Goal: Task Accomplishment & Management: Use online tool/utility

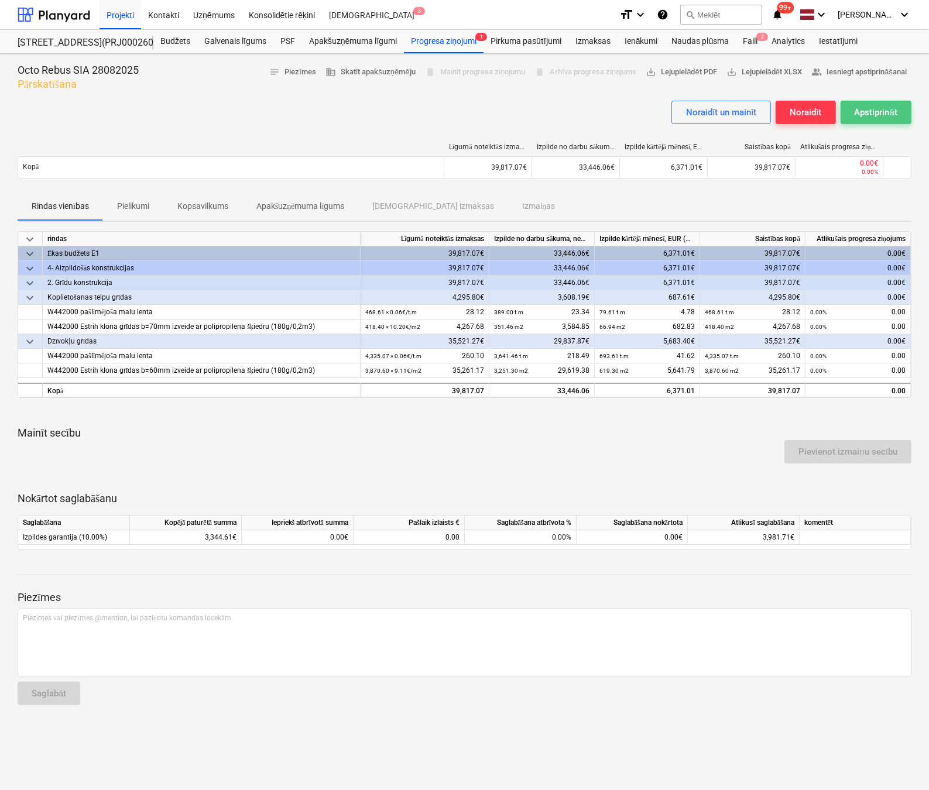
click at [884, 109] on div "Apstiprināt" at bounding box center [875, 112] width 43 height 15
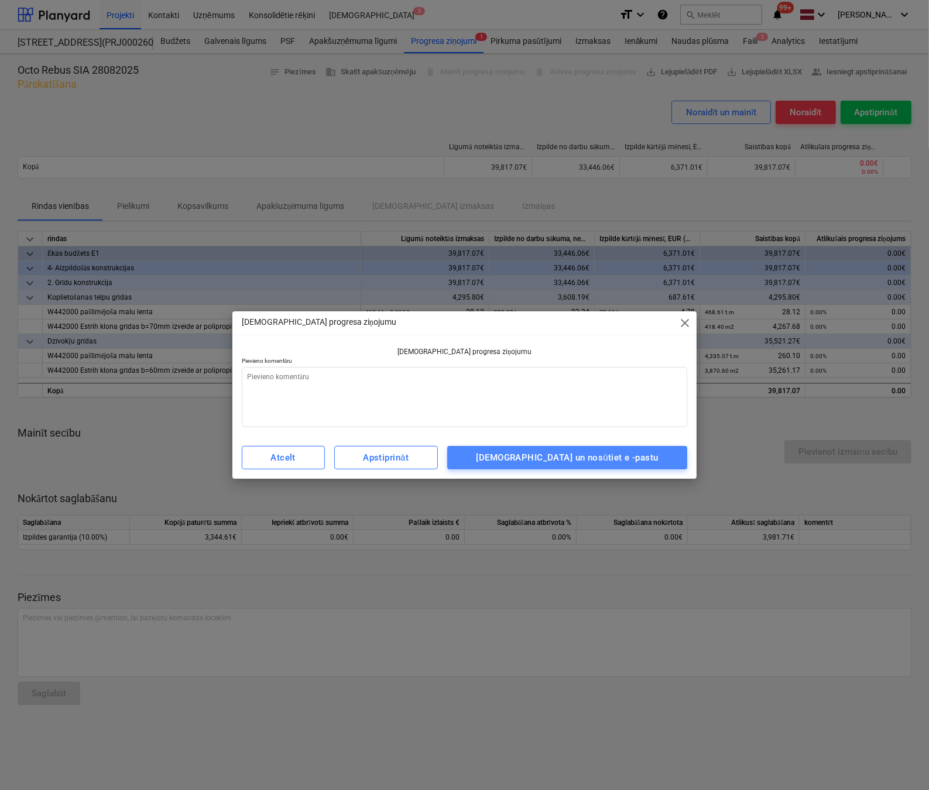
click at [636, 458] on div "[DEMOGRAPHIC_DATA] un nosūtiet e -pastu" at bounding box center [567, 457] width 182 height 15
type textarea "x"
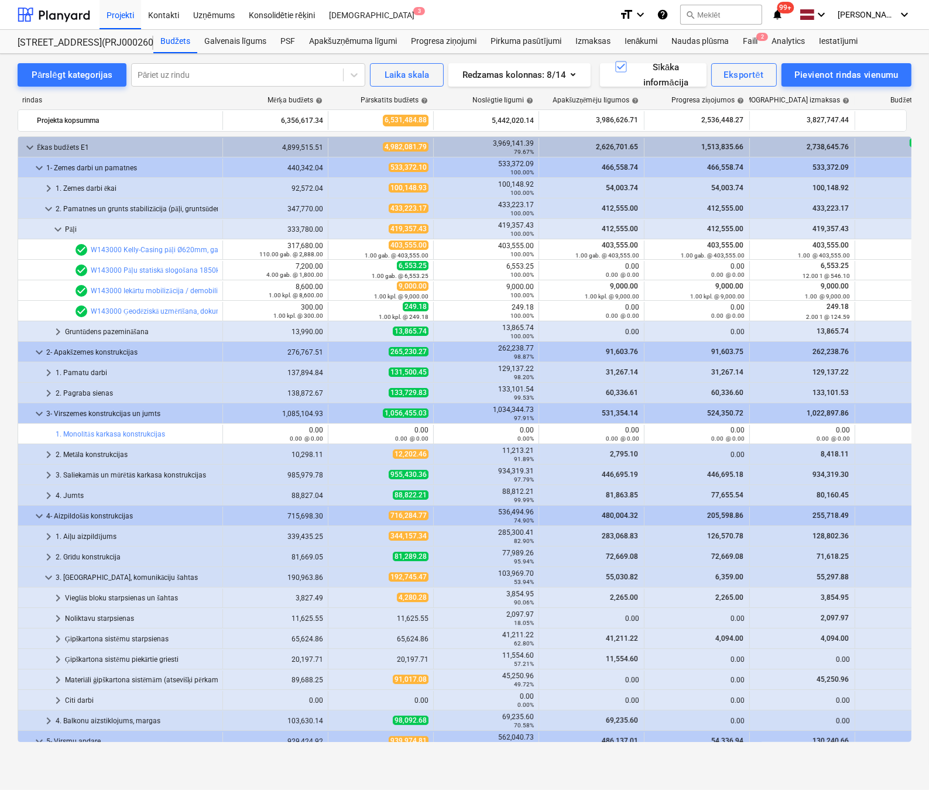
scroll to position [398, 0]
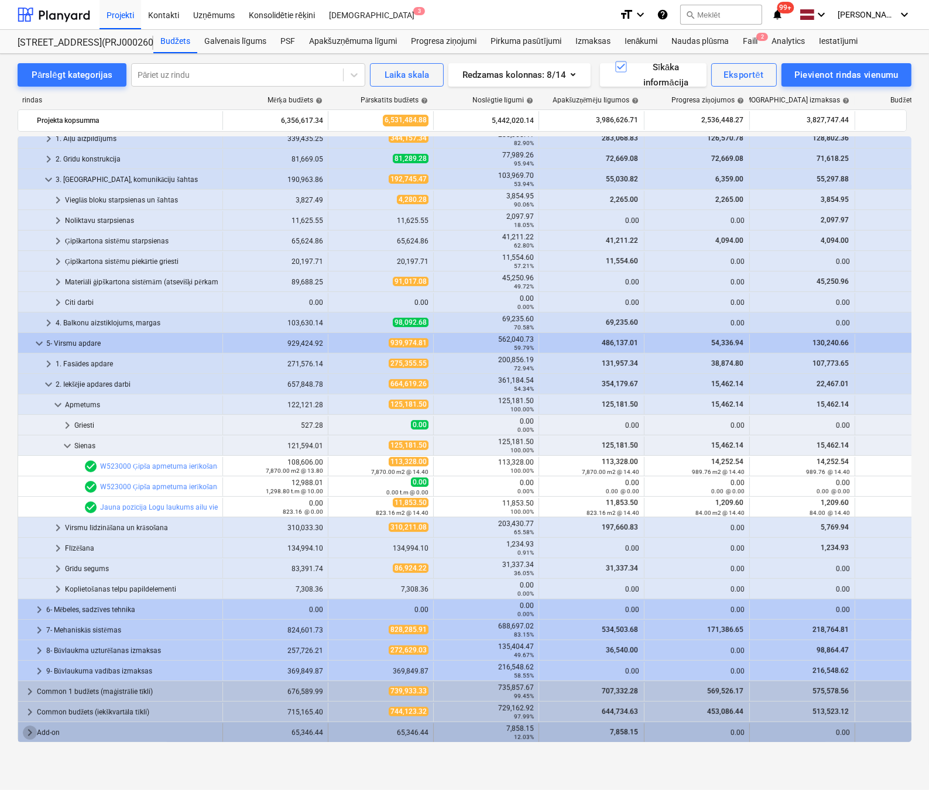
click at [31, 731] on span "keyboard_arrow_right" at bounding box center [30, 733] width 14 height 14
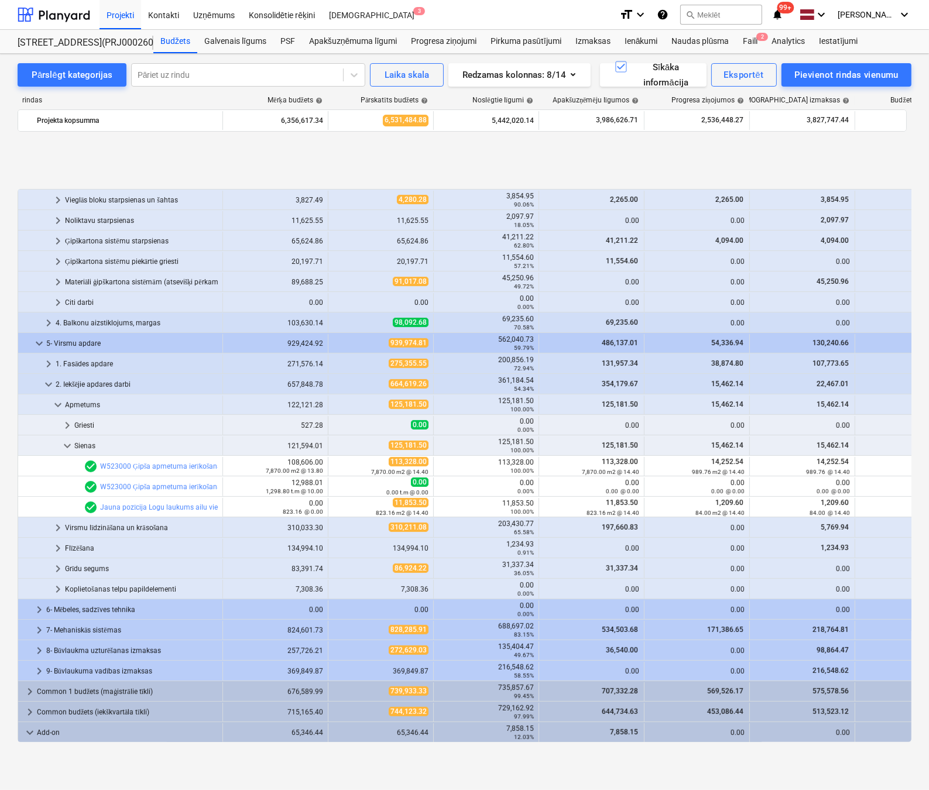
scroll to position [480, 0]
